Goal: Information Seeking & Learning: Learn about a topic

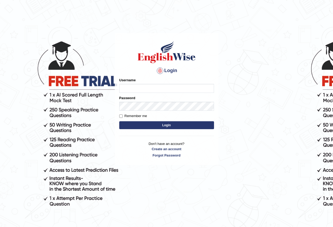
type input "parwin_parramatta"
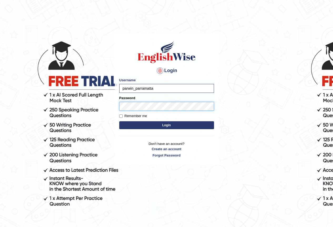
click at [119, 121] on button "Login" at bounding box center [166, 125] width 95 height 8
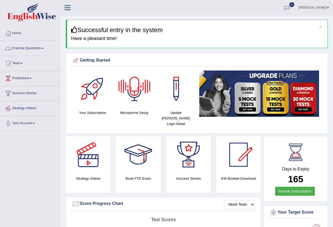
click at [42, 46] on link "Practice Questions" at bounding box center [30, 47] width 60 height 13
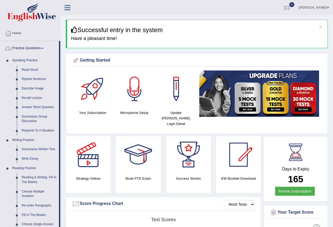
click at [43, 49] on span at bounding box center [42, 48] width 2 height 1
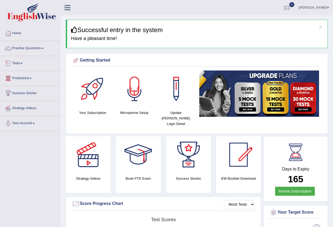
click at [18, 62] on link "Tests" at bounding box center [30, 62] width 60 height 13
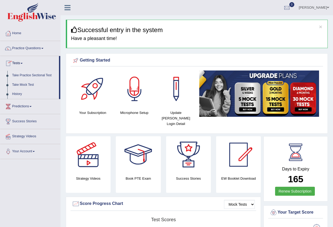
click at [33, 74] on link "Take Practice Sectional Test" at bounding box center [34, 75] width 49 height 9
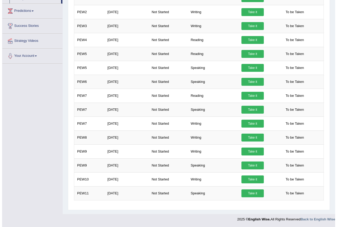
scroll to position [96, 0]
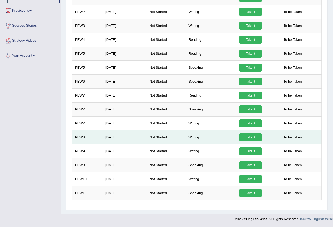
click at [250, 138] on link "Take it" at bounding box center [250, 137] width 22 height 8
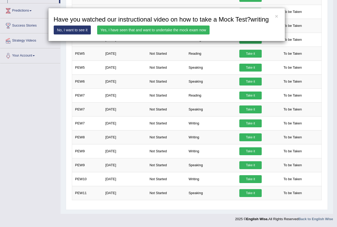
click at [163, 31] on link "Yes, I have seen that and want to undertake the mock exam now" at bounding box center [153, 30] width 112 height 9
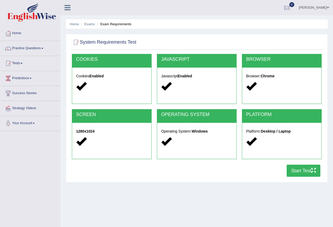
click at [305, 169] on button "Start Test" at bounding box center [304, 171] width 34 height 12
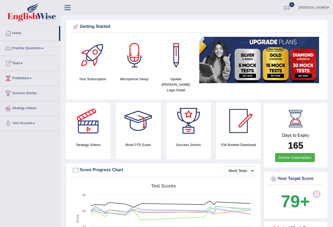
click at [21, 64] on link "Tests" at bounding box center [30, 62] width 60 height 13
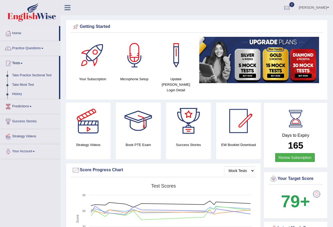
click at [39, 76] on link "Take Practice Sectional Test" at bounding box center [34, 75] width 49 height 9
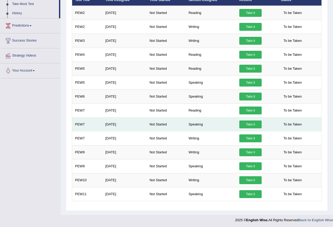
scroll to position [82, 0]
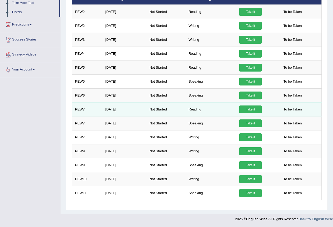
click at [255, 110] on link "Take it" at bounding box center [250, 109] width 22 height 8
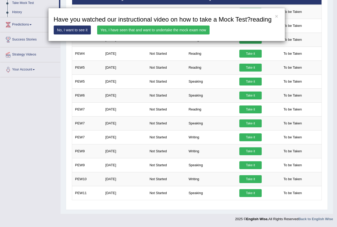
click at [137, 28] on link "Yes, I have seen that and want to undertake the mock exam now" at bounding box center [153, 30] width 112 height 9
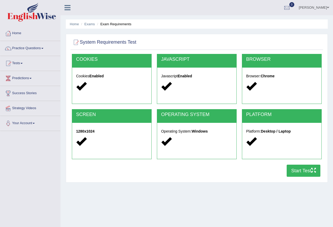
click at [302, 169] on button "Start Test" at bounding box center [304, 171] width 34 height 12
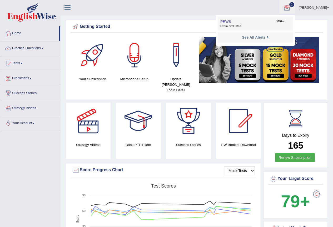
click at [224, 24] on span "Exam evaluated" at bounding box center [255, 26] width 70 height 4
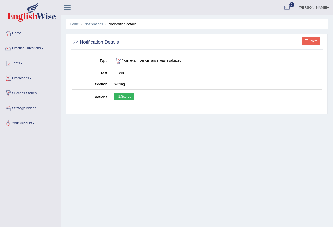
click at [128, 97] on link "Scores" at bounding box center [123, 97] width 19 height 8
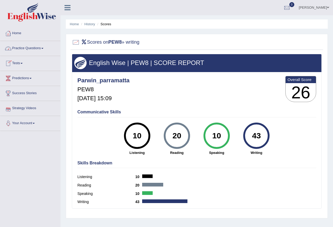
click at [21, 62] on link "Tests" at bounding box center [30, 62] width 60 height 13
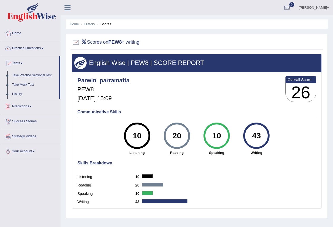
click at [21, 93] on link "History" at bounding box center [34, 93] width 49 height 9
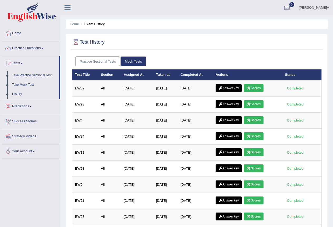
click at [89, 60] on link "Practice Sectional Tests" at bounding box center [98, 62] width 45 height 10
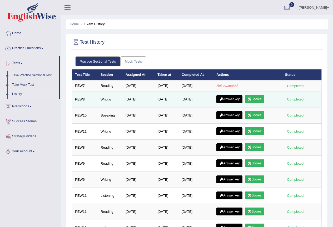
click at [228, 99] on link "Answer key" at bounding box center [229, 99] width 26 height 8
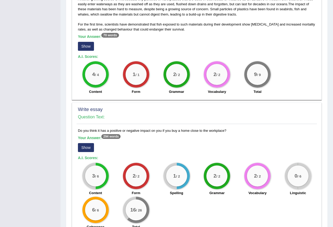
scroll to position [362, 0]
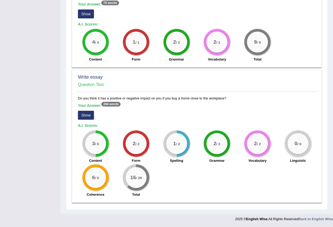
click at [86, 114] on button "Show" at bounding box center [86, 115] width 16 height 9
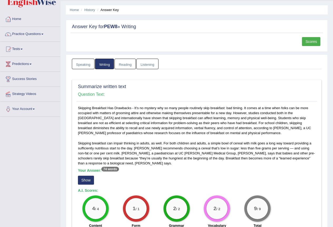
scroll to position [0, 0]
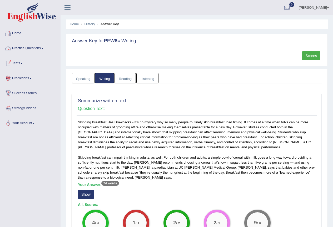
click at [21, 34] on link "Home" at bounding box center [30, 32] width 60 height 13
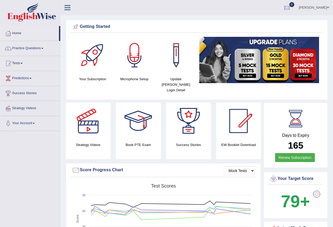
click at [28, 48] on link "Practice Questions" at bounding box center [30, 47] width 60 height 13
click at [27, 46] on link "Practice Questions" at bounding box center [30, 47] width 60 height 13
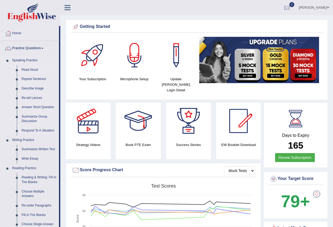
click at [35, 70] on link "Read Aloud" at bounding box center [39, 69] width 40 height 9
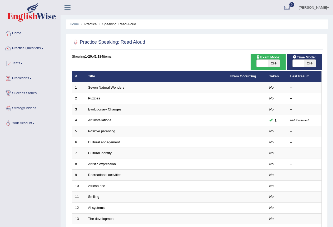
click at [274, 63] on span "OFF" at bounding box center [274, 63] width 12 height 7
checkbox input "true"
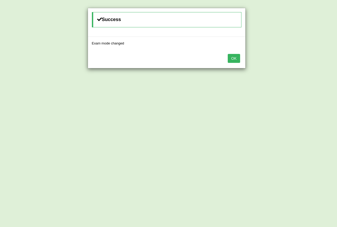
click at [235, 58] on button "OK" at bounding box center [234, 58] width 12 height 9
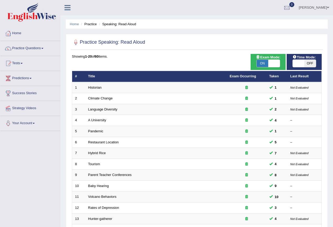
click at [310, 65] on span "OFF" at bounding box center [310, 63] width 12 height 7
checkbox input "true"
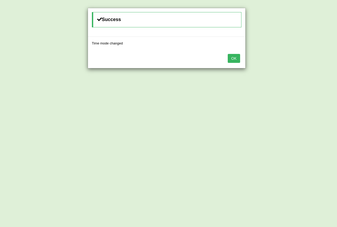
click at [239, 61] on button "OK" at bounding box center [234, 58] width 12 height 9
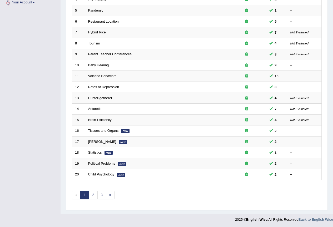
scroll to position [121, 0]
click at [99, 194] on link "3" at bounding box center [101, 194] width 9 height 9
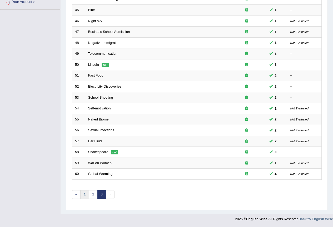
click at [83, 195] on link "1" at bounding box center [84, 194] width 9 height 9
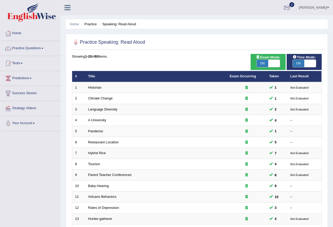
click at [284, 10] on div at bounding box center [287, 8] width 8 height 8
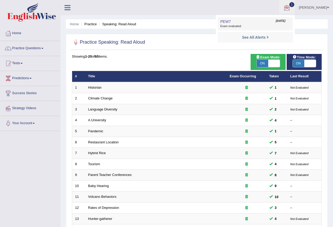
click at [236, 26] on span "Exam evaluated" at bounding box center [255, 26] width 70 height 4
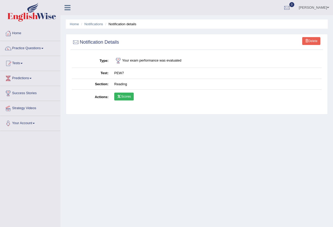
click at [130, 94] on link "Scores" at bounding box center [123, 97] width 19 height 8
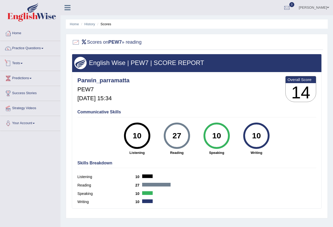
click at [22, 63] on link "Tests" at bounding box center [30, 62] width 60 height 13
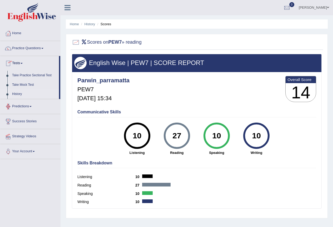
click at [17, 93] on link "History" at bounding box center [34, 93] width 49 height 9
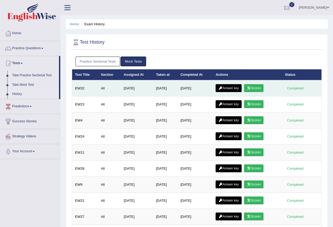
click at [218, 90] on link "Answer key" at bounding box center [228, 88] width 26 height 8
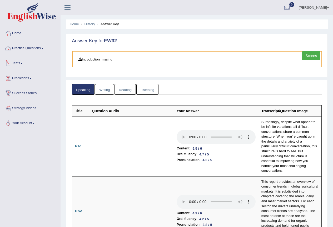
click at [21, 61] on link "Tests" at bounding box center [30, 62] width 60 height 13
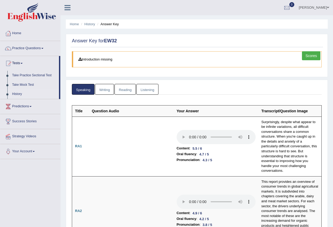
click at [20, 94] on link "History" at bounding box center [34, 93] width 49 height 9
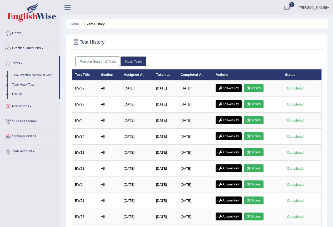
click at [95, 61] on link "Practice Sectional Tests" at bounding box center [98, 62] width 45 height 10
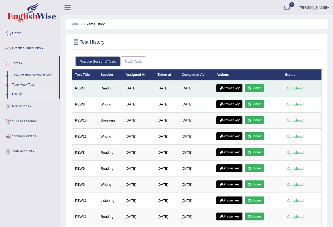
click at [228, 89] on link "Answer key" at bounding box center [229, 88] width 26 height 8
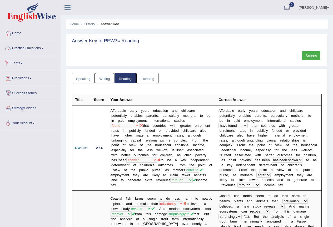
click at [40, 51] on link "Practice Questions" at bounding box center [30, 47] width 60 height 13
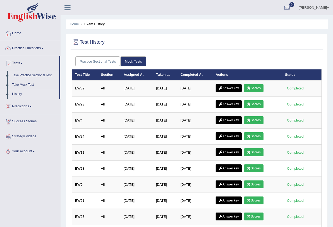
click at [29, 77] on link "Take Practice Sectional Test" at bounding box center [34, 75] width 49 height 9
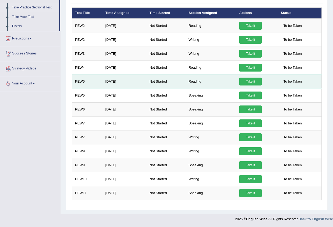
click at [251, 82] on link "Take it" at bounding box center [250, 82] width 22 height 8
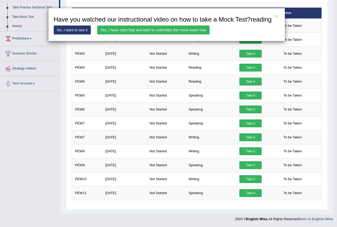
click at [172, 28] on link "Yes, I have seen that and want to undertake the mock exam now" at bounding box center [153, 30] width 112 height 9
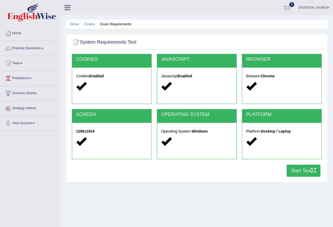
click at [295, 170] on button "Start Test" at bounding box center [304, 171] width 34 height 12
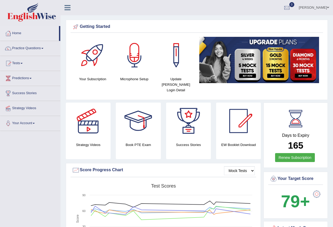
click at [24, 63] on link "Tests" at bounding box center [30, 62] width 60 height 13
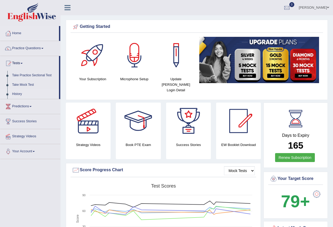
click at [15, 94] on link "History" at bounding box center [34, 93] width 49 height 9
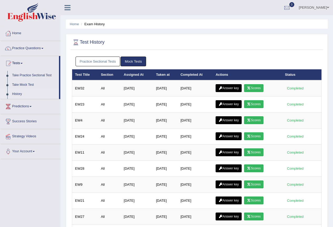
click at [326, 6] on link "Parwin Mohammadi" at bounding box center [314, 7] width 38 height 14
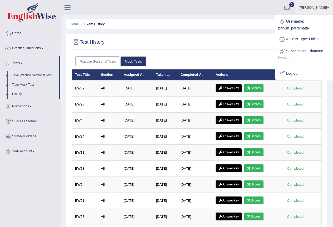
click at [292, 73] on link "Log out" at bounding box center [303, 74] width 57 height 12
